Goal: Complete application form

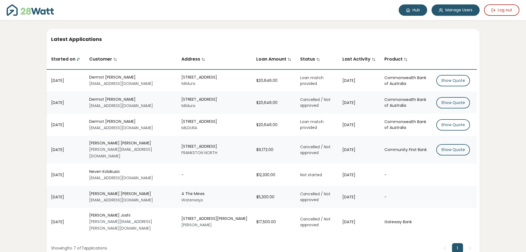
click at [407, 10] on icon at bounding box center [408, 10] width 4 height 4
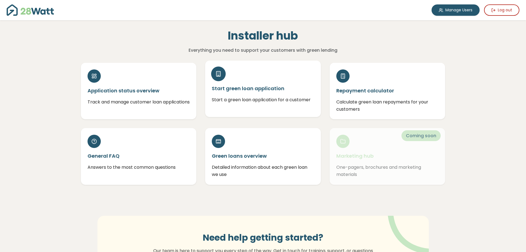
click at [277, 91] on h5 "Start green loan application" at bounding box center [263, 88] width 102 height 7
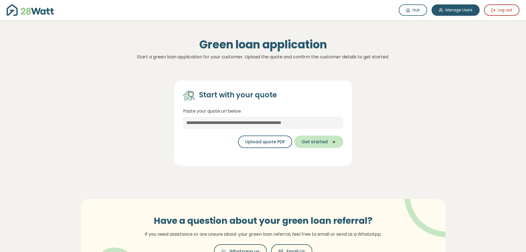
click at [313, 145] on span "Get started" at bounding box center [315, 141] width 26 height 7
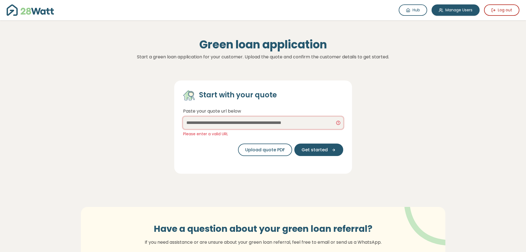
click at [277, 120] on input "text" at bounding box center [263, 123] width 160 height 12
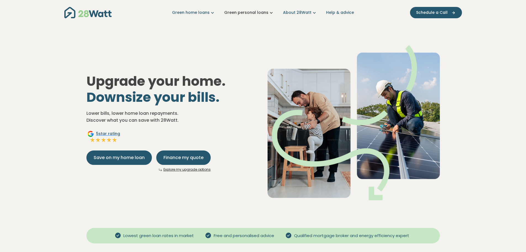
click at [236, 13] on link "Green personal loans" at bounding box center [249, 13] width 50 height 6
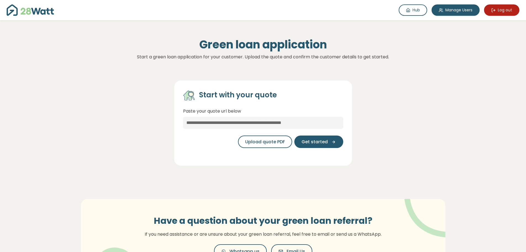
click at [501, 11] on button "Log out" at bounding box center [501, 9] width 35 height 11
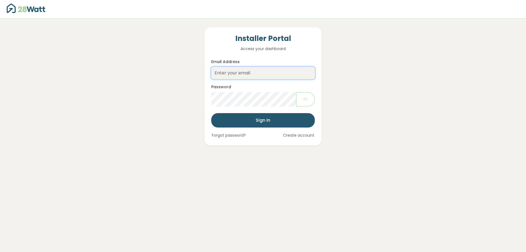
type input "[PERSON_NAME][EMAIL_ADDRESS][PERSON_NAME][DOMAIN_NAME]"
click at [14, 7] on img at bounding box center [26, 8] width 39 height 9
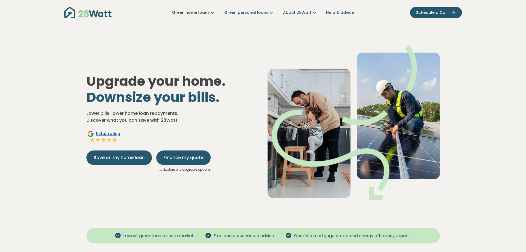
click at [199, 12] on link "Green home loans" at bounding box center [193, 13] width 43 height 6
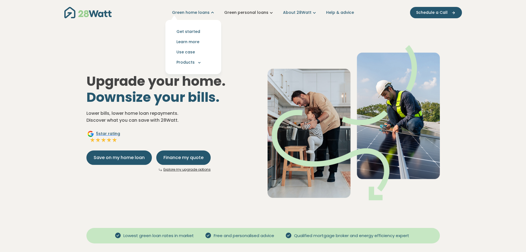
click at [239, 12] on link "Green personal loans" at bounding box center [249, 13] width 50 height 6
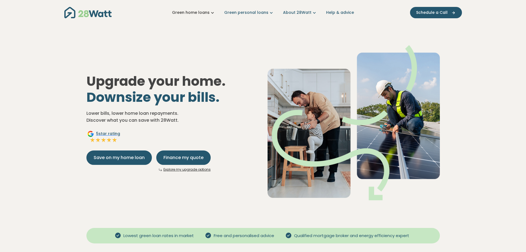
click at [199, 12] on link "Green home loans" at bounding box center [193, 13] width 43 height 6
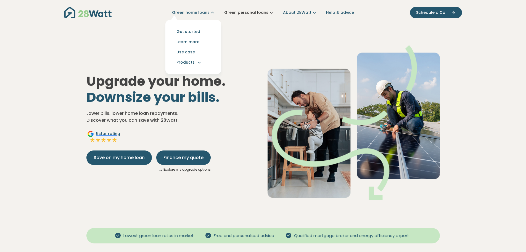
click at [239, 12] on link "Green personal loans" at bounding box center [249, 13] width 50 height 6
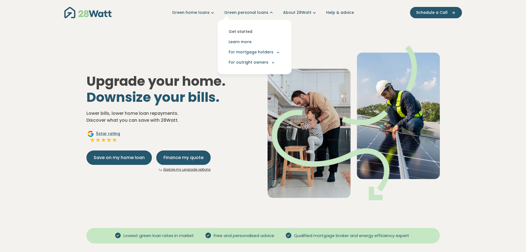
click at [238, 32] on link "Get started" at bounding box center [254, 32] width 65 height 10
